Goal: Information Seeking & Learning: Learn about a topic

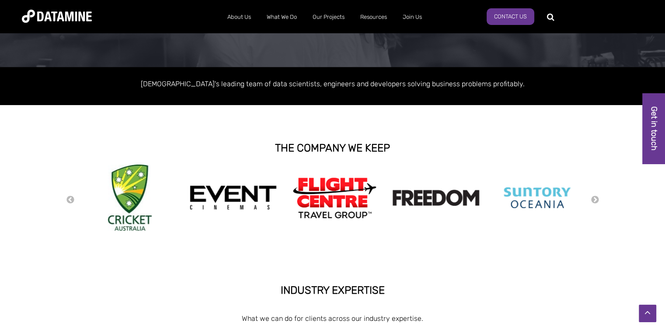
scroll to position [117, 0]
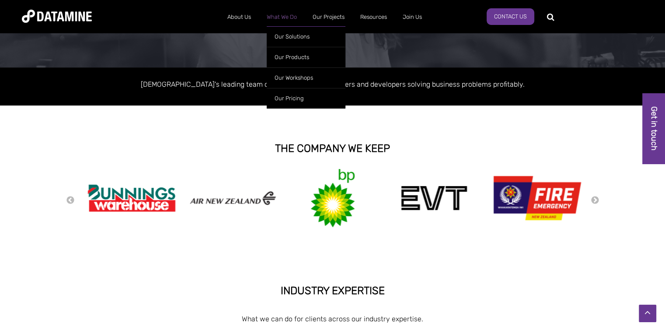
click at [289, 14] on link "What We Do" at bounding box center [282, 17] width 46 height 23
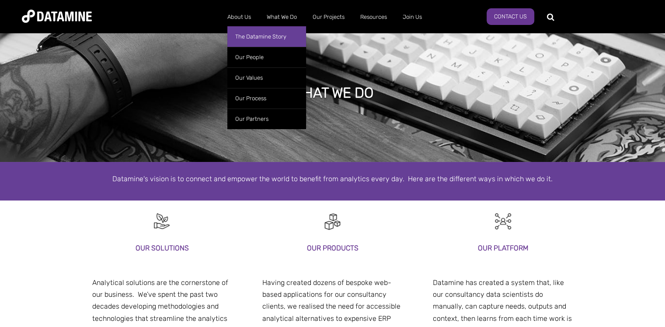
click at [260, 44] on link "The Datamine Story" at bounding box center [266, 36] width 79 height 21
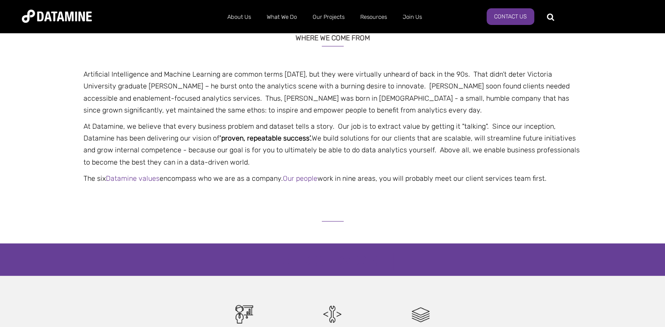
scroll to position [219, 0]
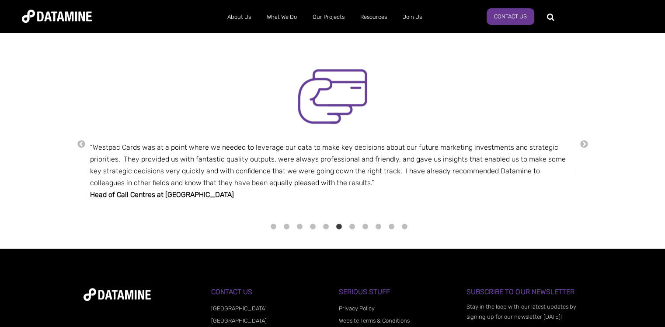
scroll to position [1102, 0]
